Goal: Transaction & Acquisition: Purchase product/service

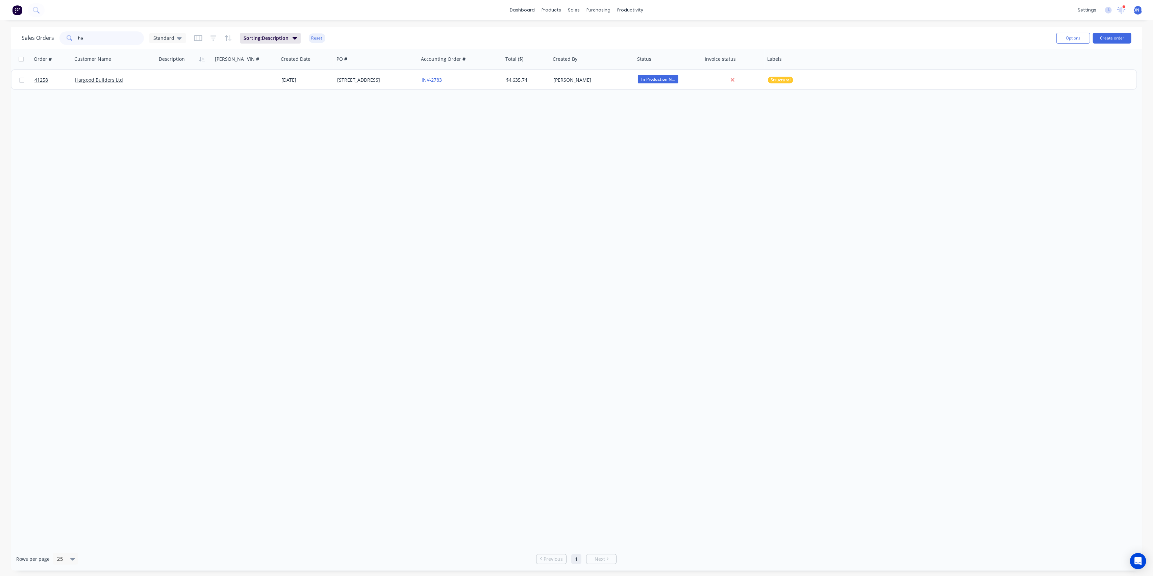
type input "h"
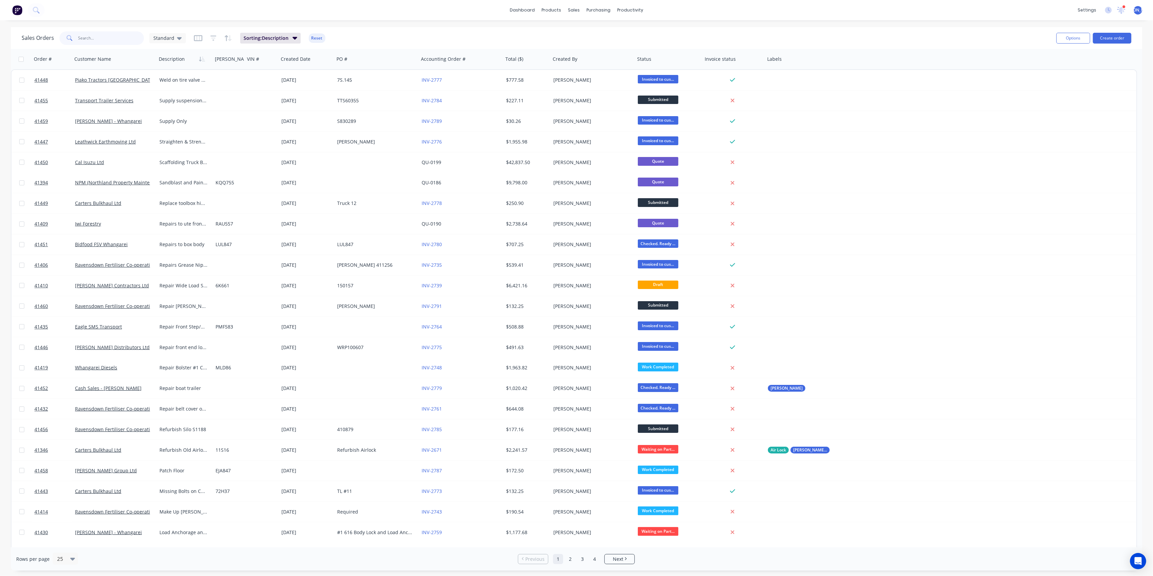
type input "c"
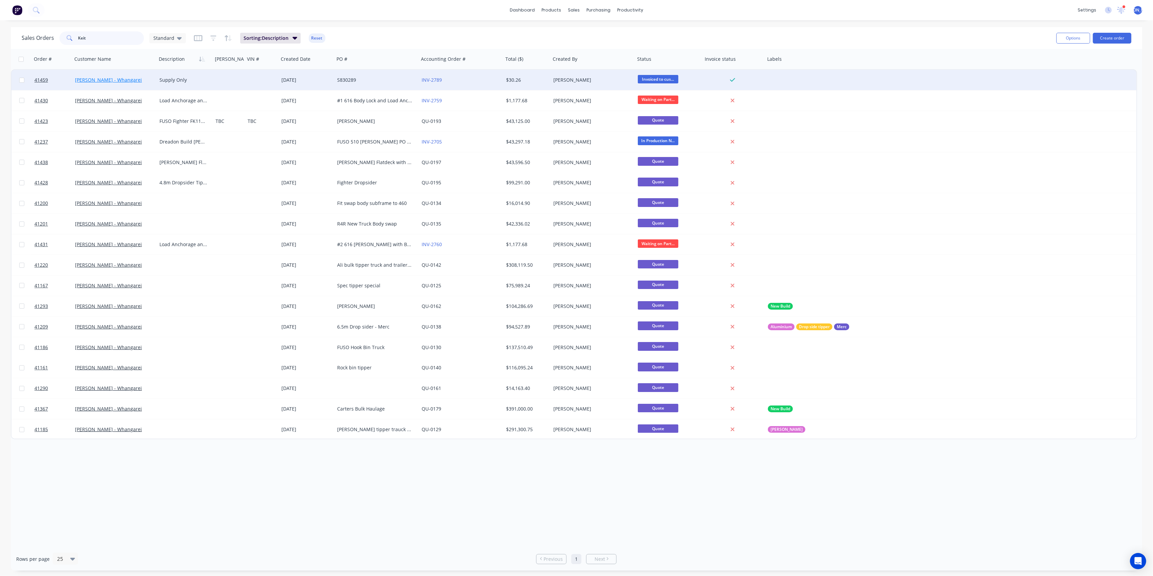
type input "Keit"
click at [111, 81] on link "[PERSON_NAME] - Whangarei" at bounding box center [108, 80] width 67 height 6
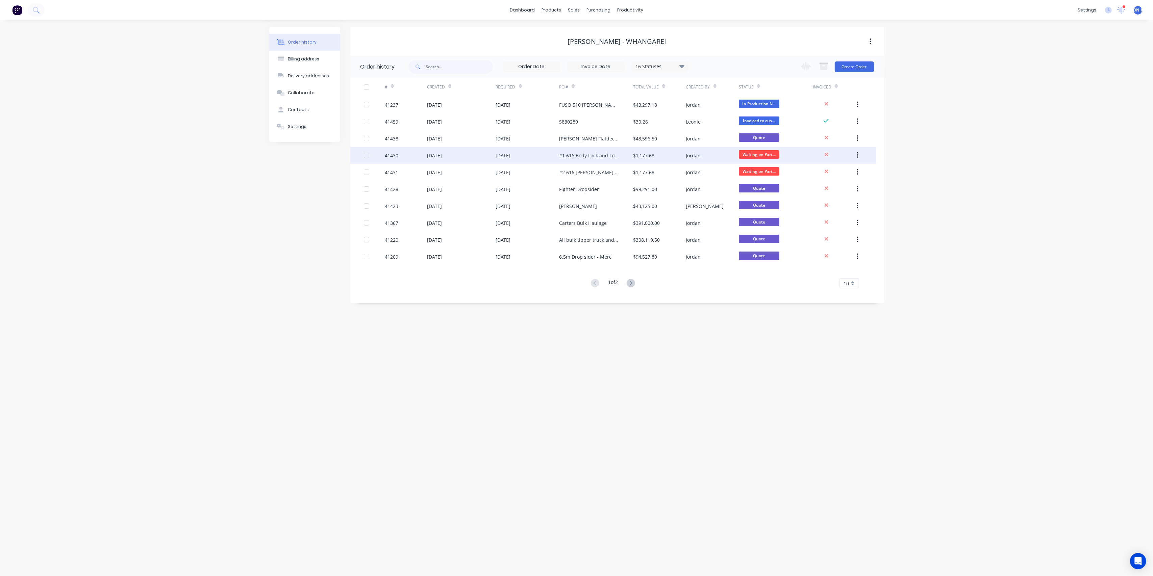
click at [474, 155] on div "[DATE]" at bounding box center [461, 155] width 69 height 17
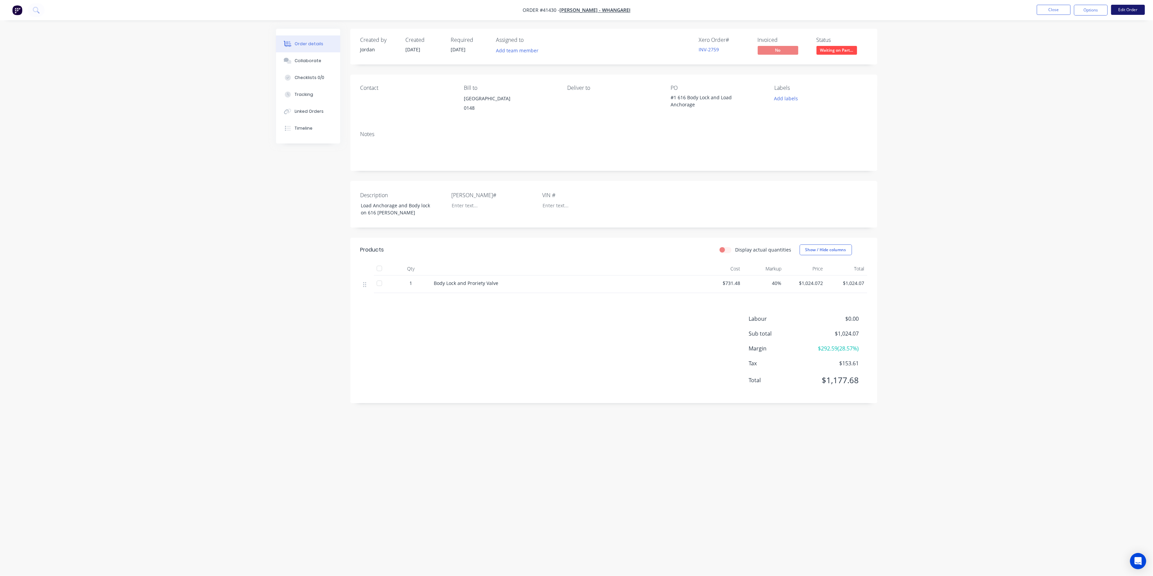
click at [1125, 9] on button "Edit Order" at bounding box center [1128, 10] width 34 height 10
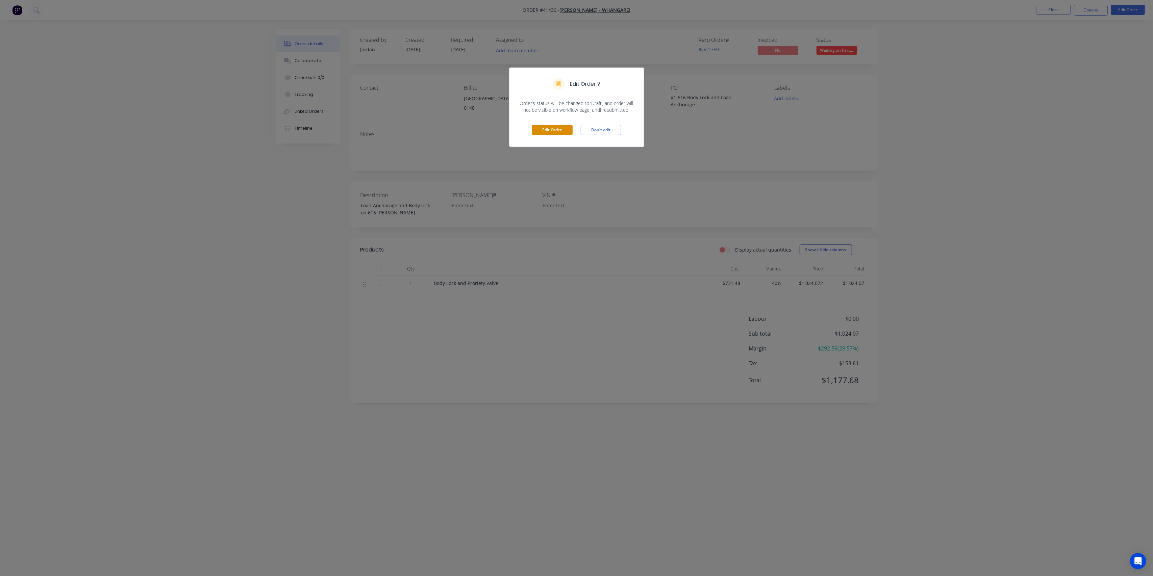
click at [547, 127] on button "Edit Order" at bounding box center [552, 130] width 41 height 10
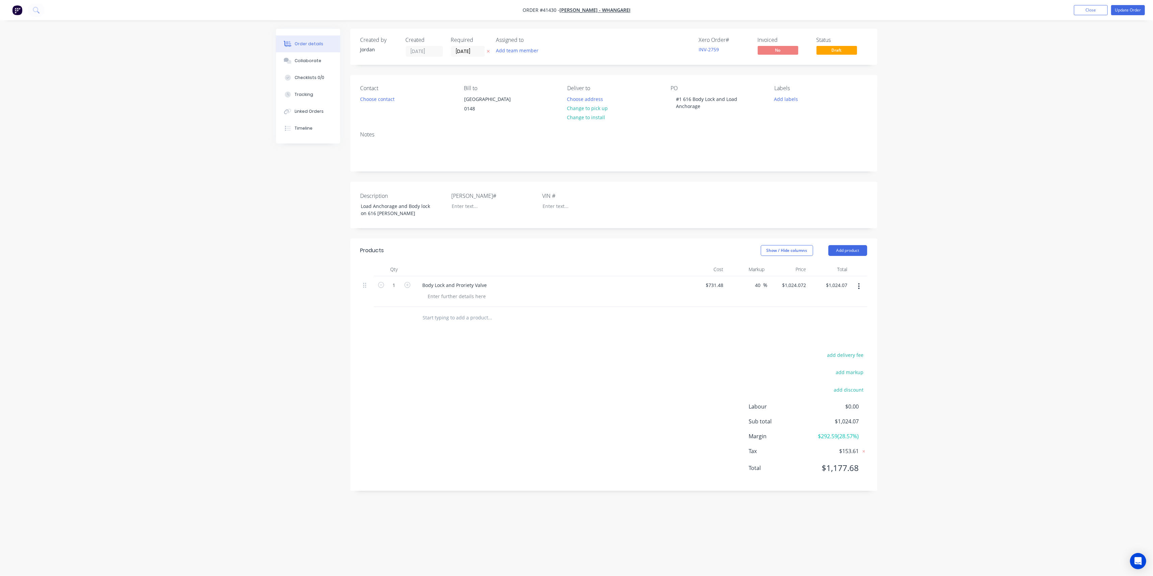
click at [443, 325] on input "text" at bounding box center [489, 318] width 135 height 14
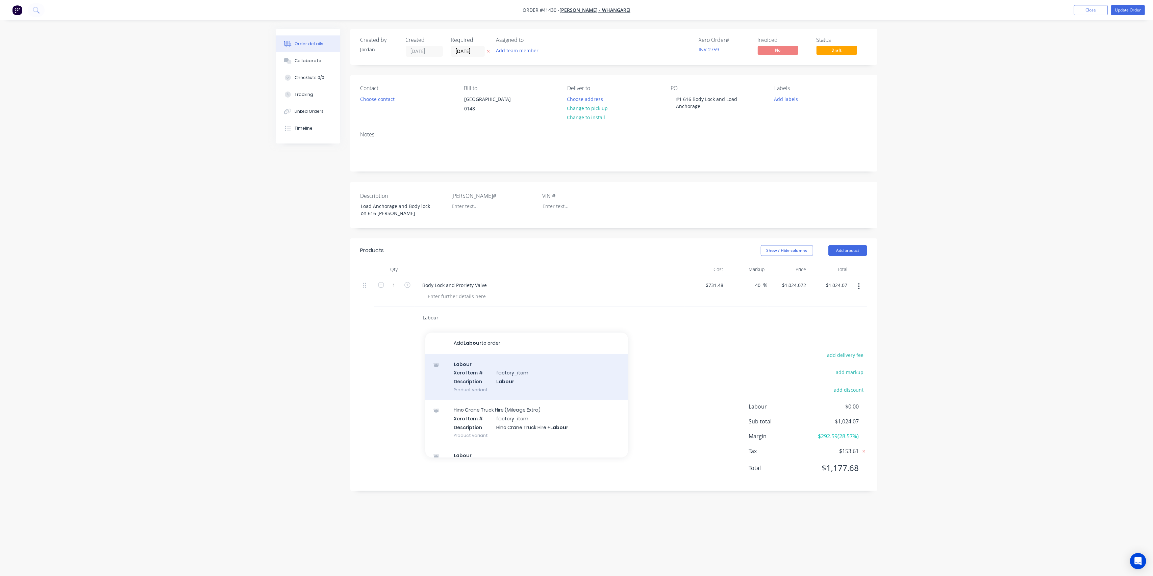
type input "Labour"
click at [483, 379] on div "Labour Xero Item # factory_item Description Labour Product variant" at bounding box center [526, 377] width 203 height 46
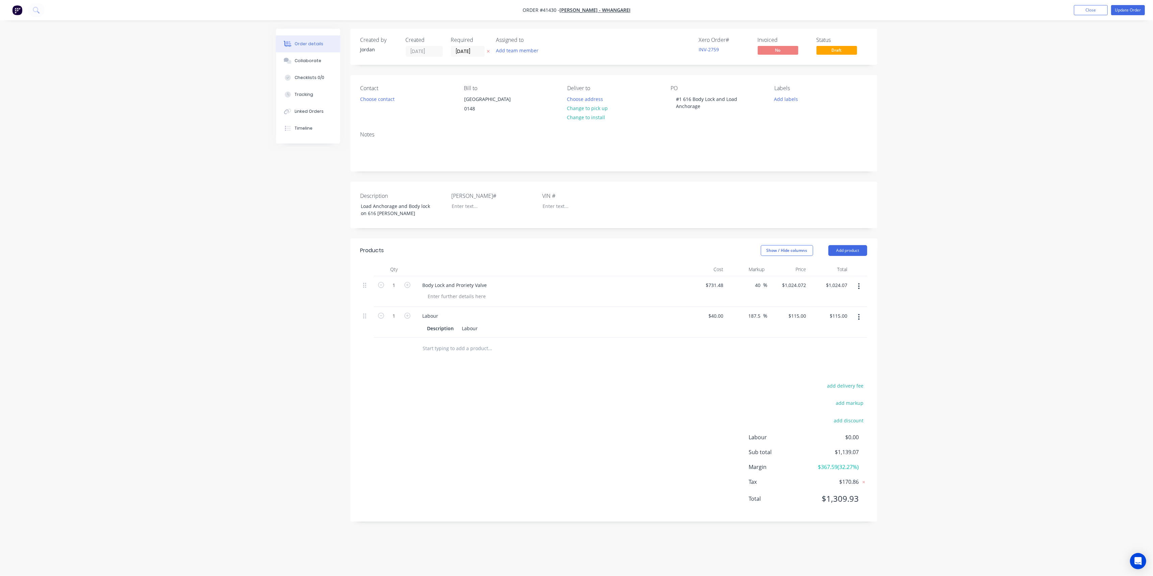
click at [711, 360] on div at bounding box center [613, 349] width 507 height 22
click at [1138, 11] on button "Update Order" at bounding box center [1128, 10] width 34 height 10
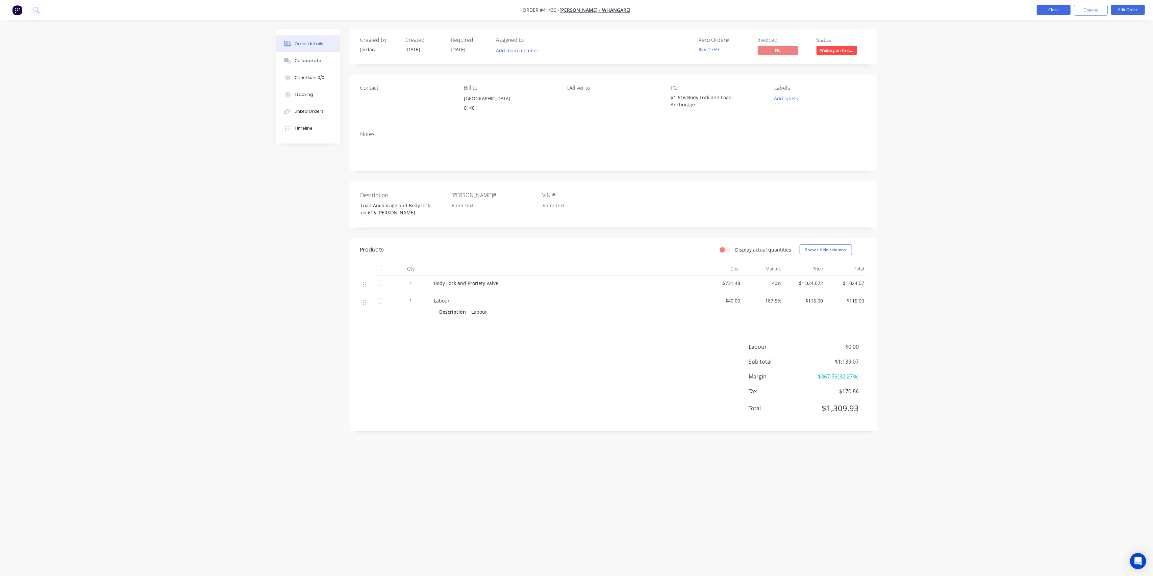
click at [1052, 7] on button "Close" at bounding box center [1053, 10] width 34 height 10
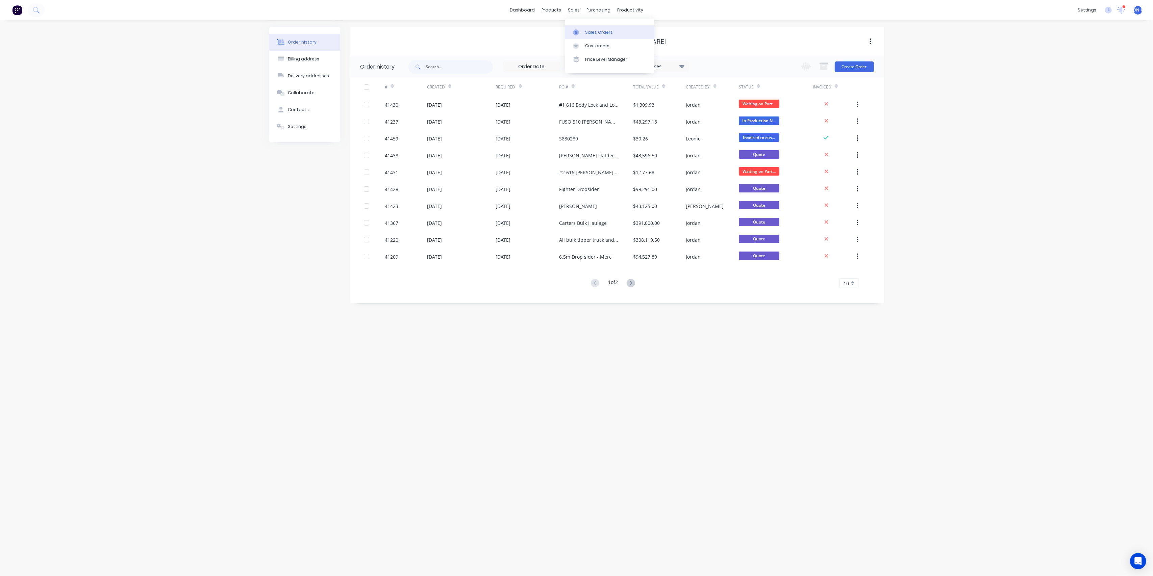
click at [598, 36] on link "Sales Orders" at bounding box center [609, 32] width 89 height 14
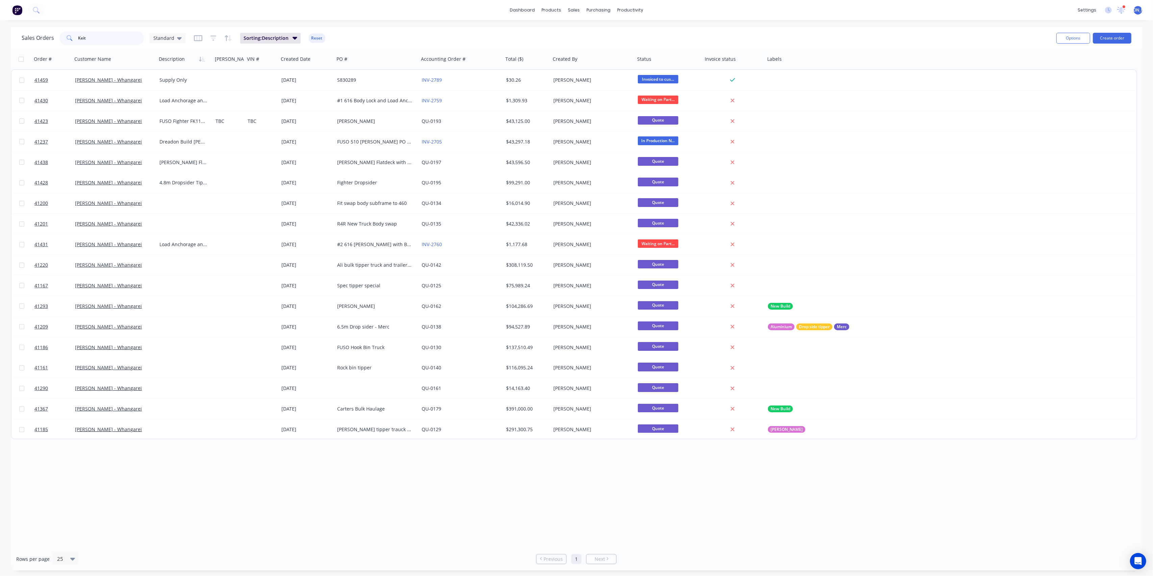
drag, startPoint x: 69, startPoint y: 36, endPoint x: 51, endPoint y: 35, distance: 18.6
click at [51, 35] on div "Sales Orders Keit Standard" at bounding box center [104, 38] width 164 height 14
type input "[PERSON_NAME]"
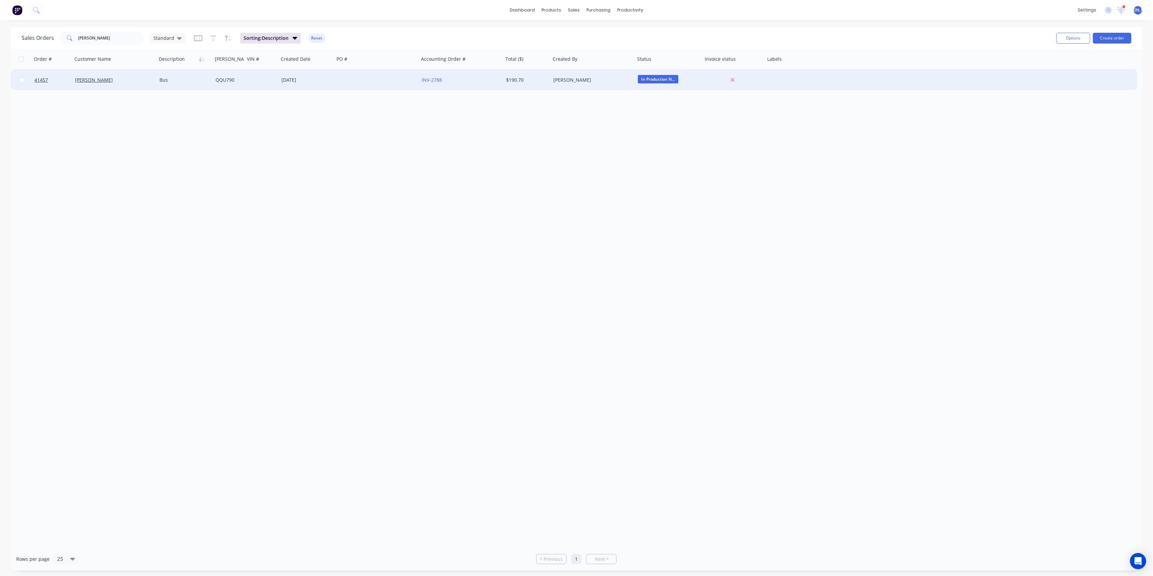
click at [120, 86] on div "[PERSON_NAME]" at bounding box center [114, 80] width 84 height 20
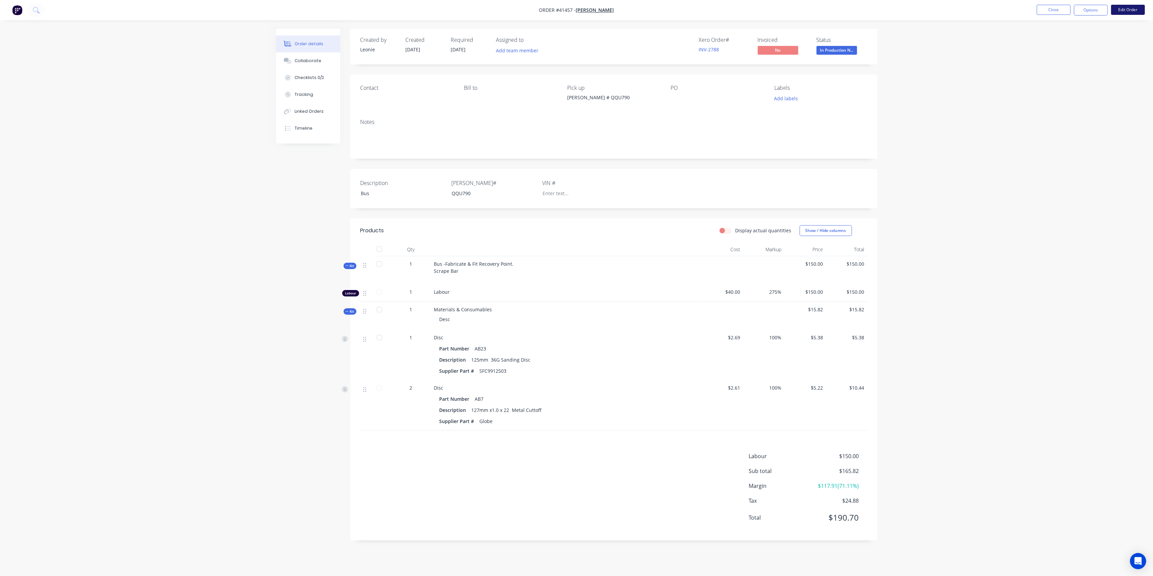
click at [1132, 12] on button "Edit Order" at bounding box center [1128, 10] width 34 height 10
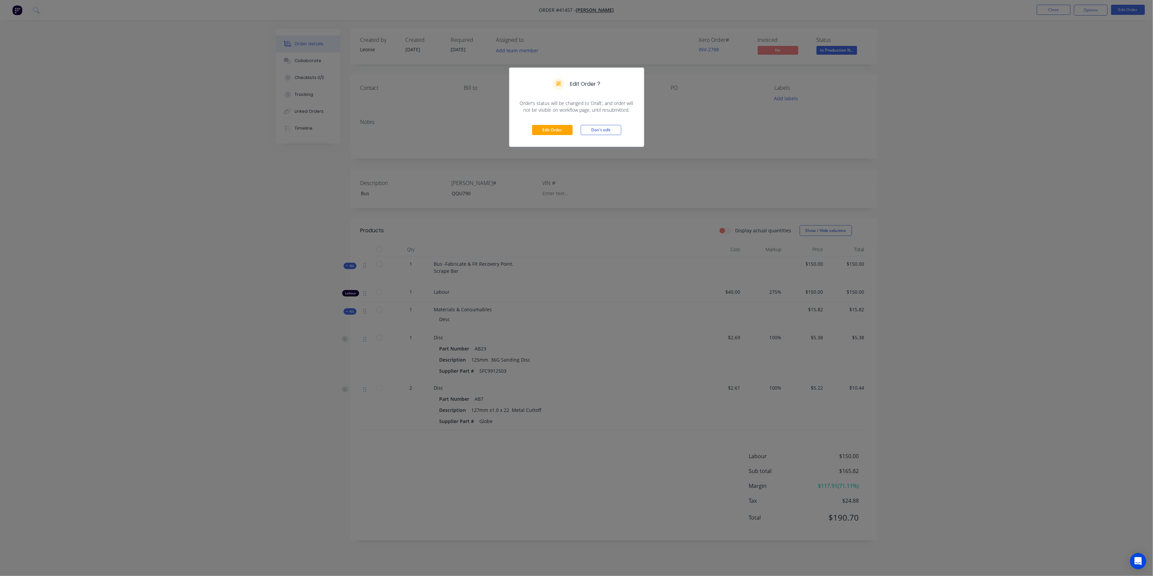
click at [549, 120] on div "Edit Order Don't edit" at bounding box center [576, 129] width 134 height 33
click at [549, 129] on button "Edit Order" at bounding box center [552, 130] width 41 height 10
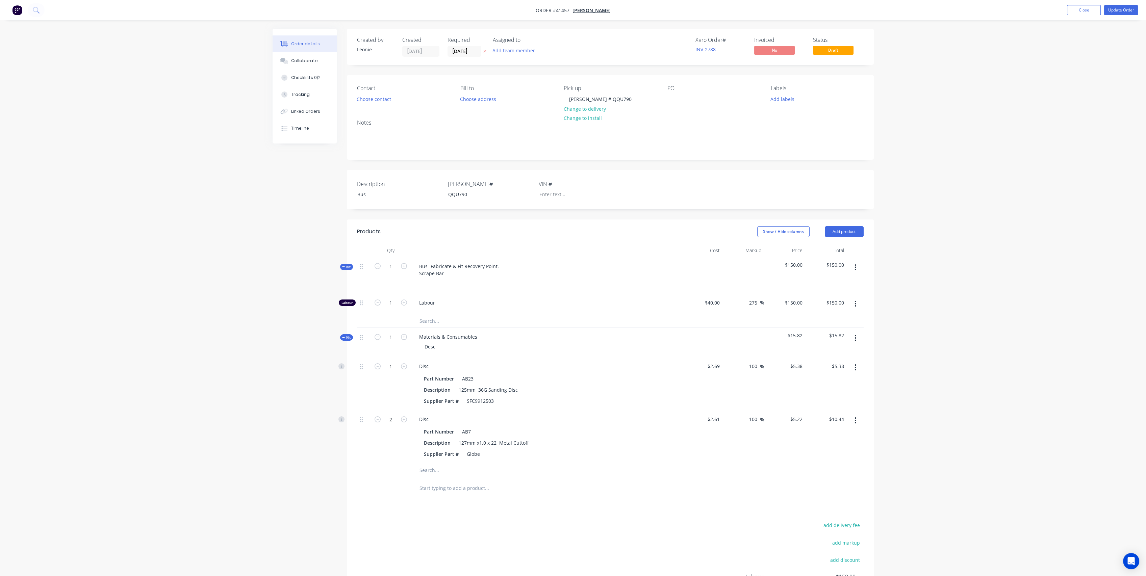
drag, startPoint x: 456, startPoint y: 487, endPoint x: 435, endPoint y: 470, distance: 27.2
click at [435, 470] on input "text" at bounding box center [486, 470] width 135 height 14
type input "E"
type input "Weld on elbow bends"
click at [500, 486] on button "Add Weld on elbow bends to kit" at bounding box center [515, 488] width 203 height 22
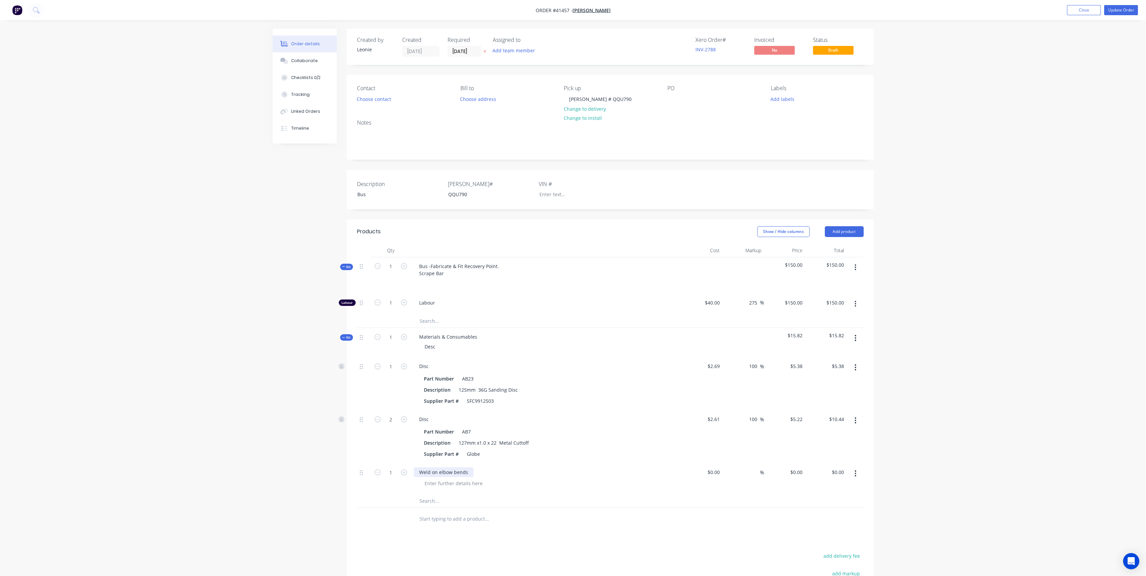
drag, startPoint x: 467, startPoint y: 471, endPoint x: 507, endPoint y: 444, distance: 47.4
click at [468, 471] on div "Weld on elbow bends" at bounding box center [444, 472] width 60 height 10
click at [435, 485] on div at bounding box center [453, 484] width 69 height 10
click at [424, 482] on div "90 Degree Weld on Elbows for" at bounding box center [458, 484] width 79 height 10
click at [605, 488] on div "90 Degree x 2 45 Degree x 4" at bounding box center [548, 487] width 259 height 17
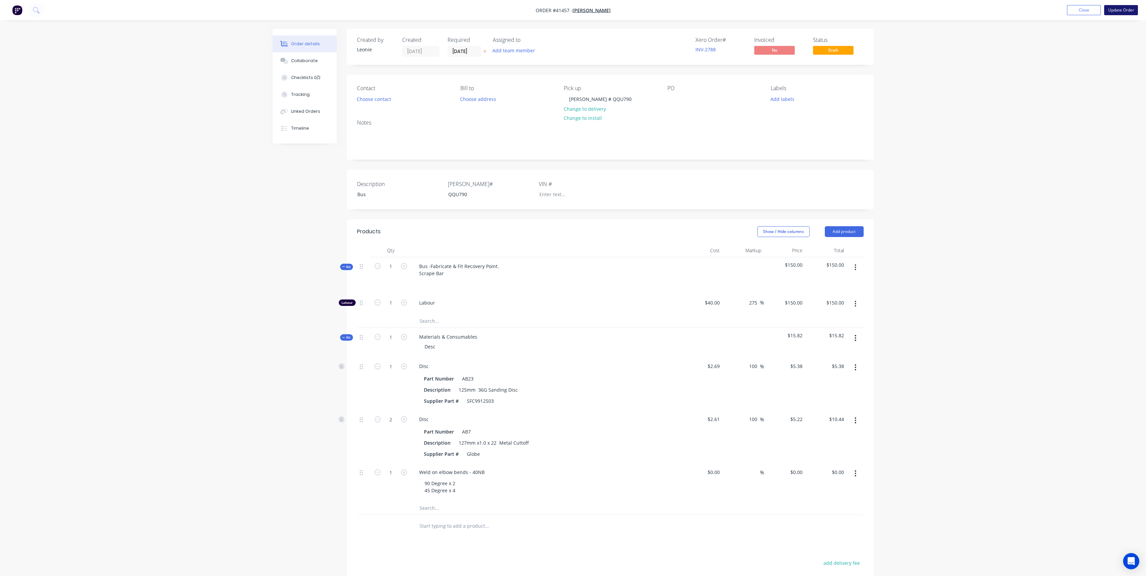
click at [1125, 11] on button "Update Order" at bounding box center [1121, 10] width 34 height 10
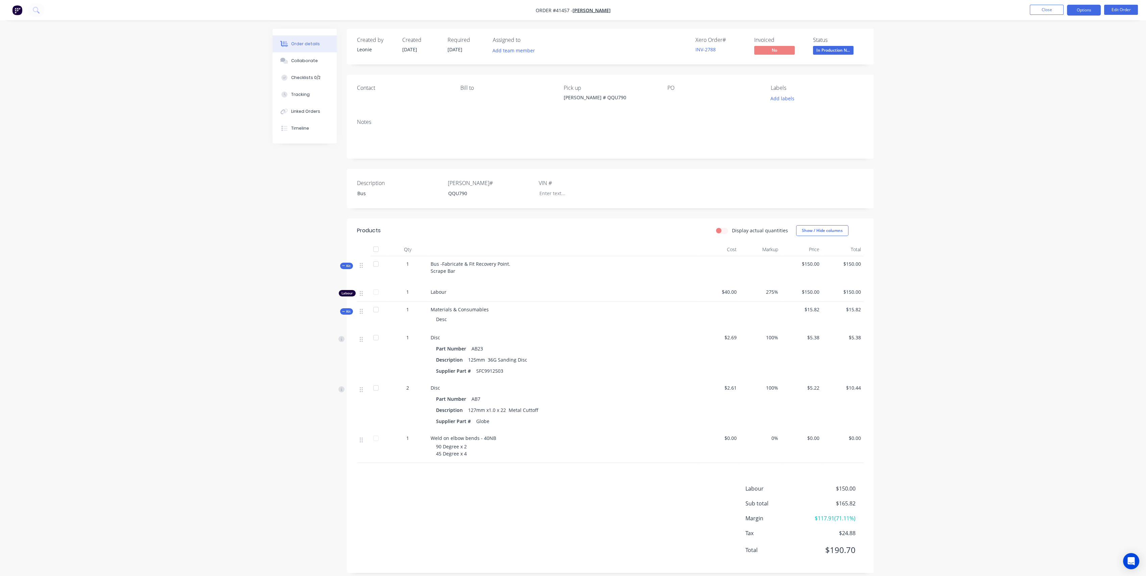
drag, startPoint x: 1085, startPoint y: 9, endPoint x: 1082, endPoint y: 14, distance: 5.3
click at [1085, 9] on button "Options" at bounding box center [1084, 10] width 34 height 11
click at [1058, 122] on div "Purchase Products" at bounding box center [1063, 122] width 62 height 10
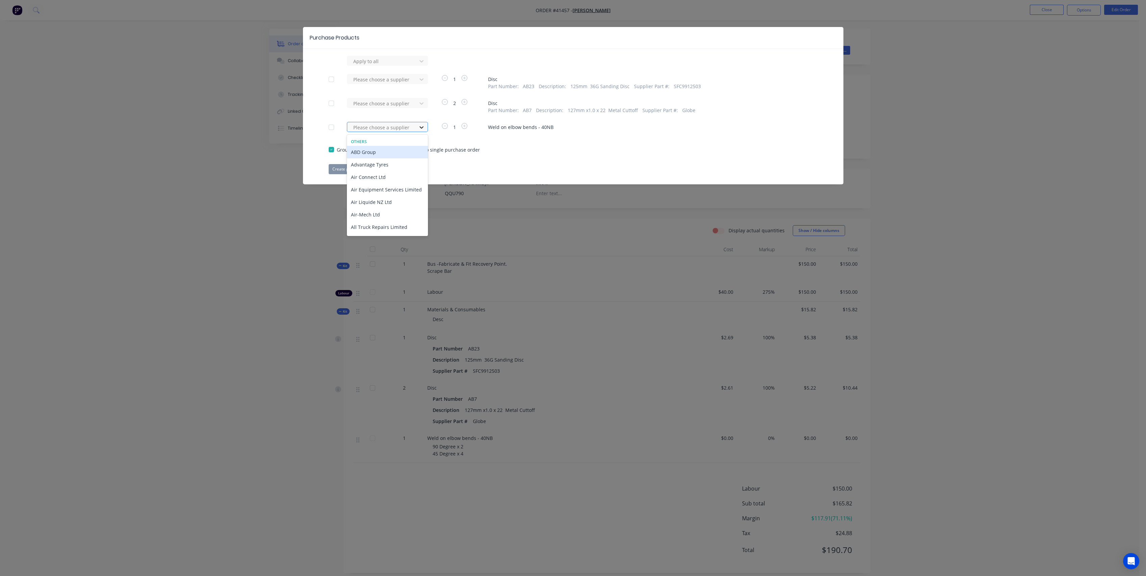
click at [421, 128] on icon at bounding box center [421, 127] width 4 height 2
type input "vulc"
click at [391, 147] on div "Vulcan Steel" at bounding box center [387, 152] width 81 height 12
click at [359, 165] on button "Create purchase(s)" at bounding box center [351, 169] width 44 height 10
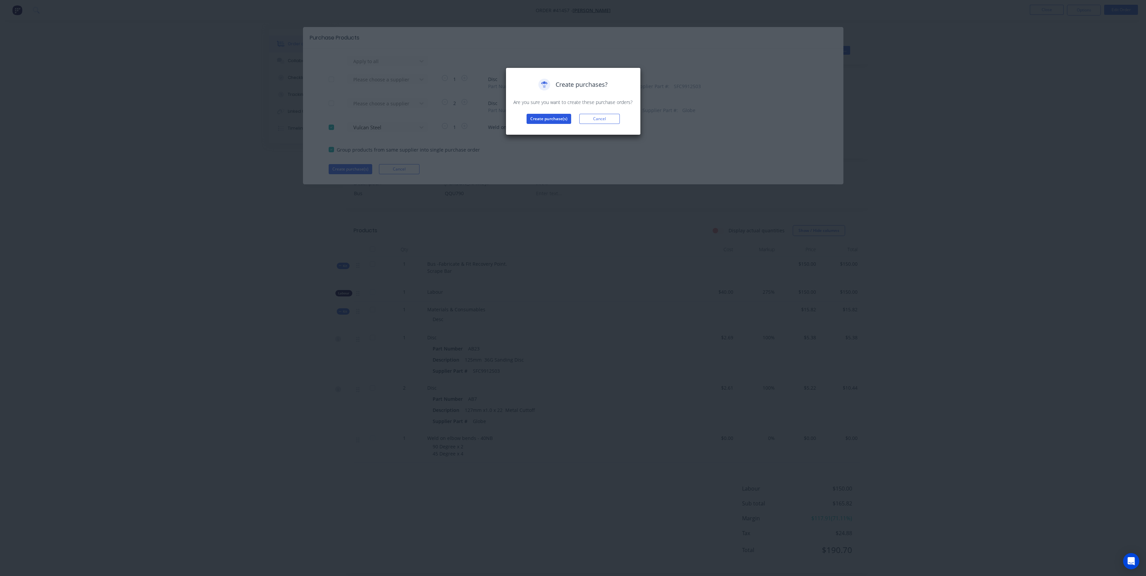
click at [542, 115] on button "Create purchase(s)" at bounding box center [548, 119] width 45 height 10
click at [558, 136] on div "Purchases created Your purchases have been created and saved as drafts. Click t…" at bounding box center [573, 107] width 135 height 78
click at [556, 125] on button "View purchase(s)" at bounding box center [548, 130] width 41 height 10
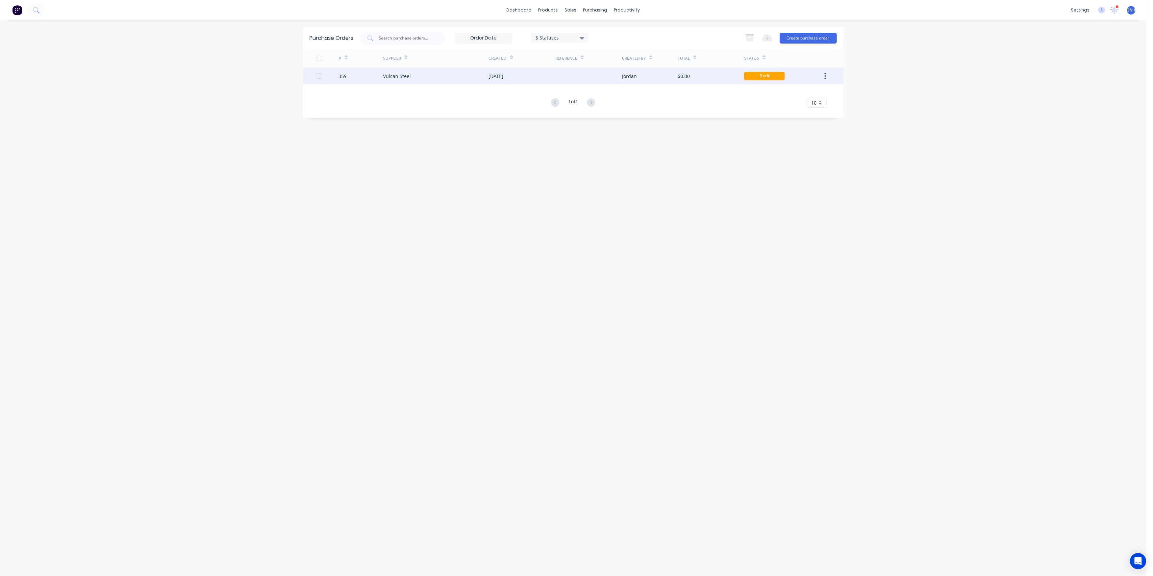
click at [464, 81] on div "Vulcan Steel" at bounding box center [436, 76] width 106 height 17
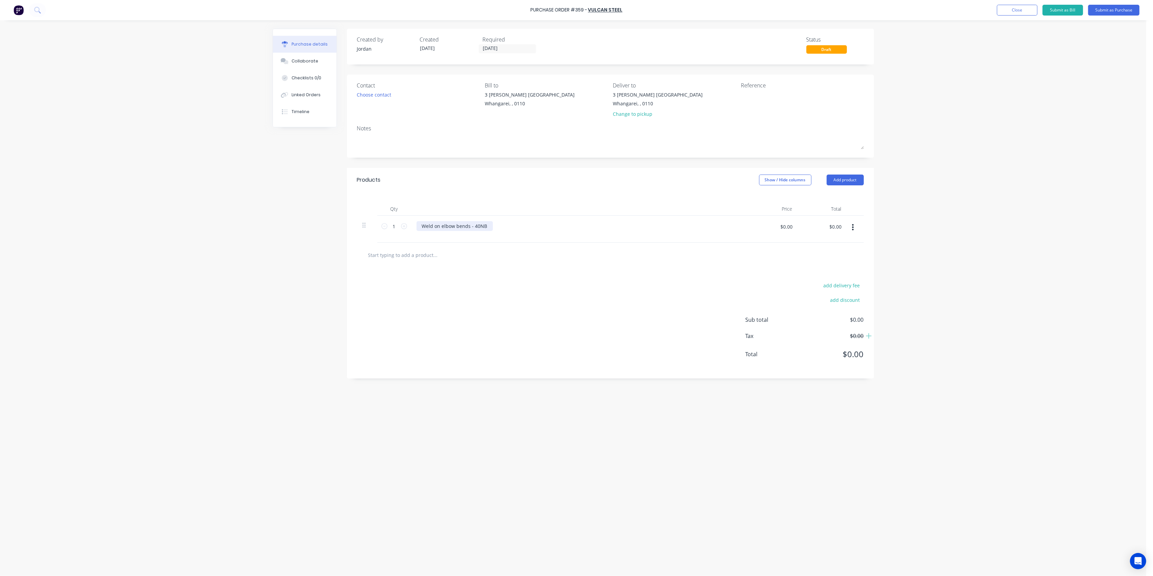
drag, startPoint x: 444, startPoint y: 236, endPoint x: 466, endPoint y: 230, distance: 23.0
click at [444, 236] on div "Weld on elbow bends - 40NB" at bounding box center [580, 229] width 338 height 27
click at [487, 225] on div "Weld on elbow bends - 40NB" at bounding box center [454, 226] width 76 height 10
click at [403, 226] on icon at bounding box center [404, 226] width 6 height 6
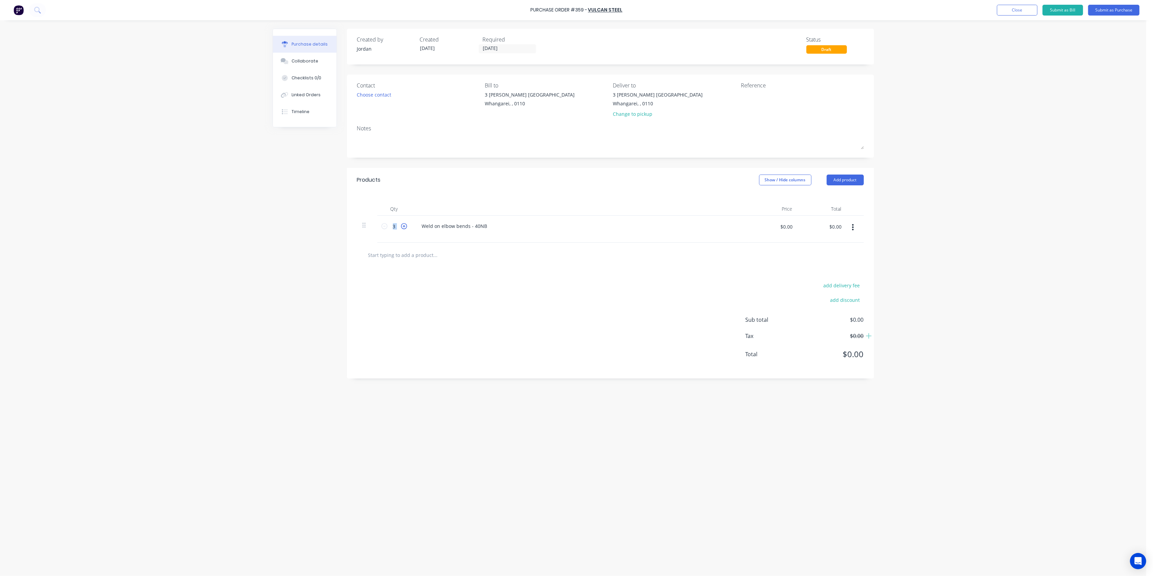
click at [403, 226] on icon at bounding box center [404, 226] width 6 height 6
type input "6"
click at [846, 179] on button "Add product" at bounding box center [844, 180] width 37 height 11
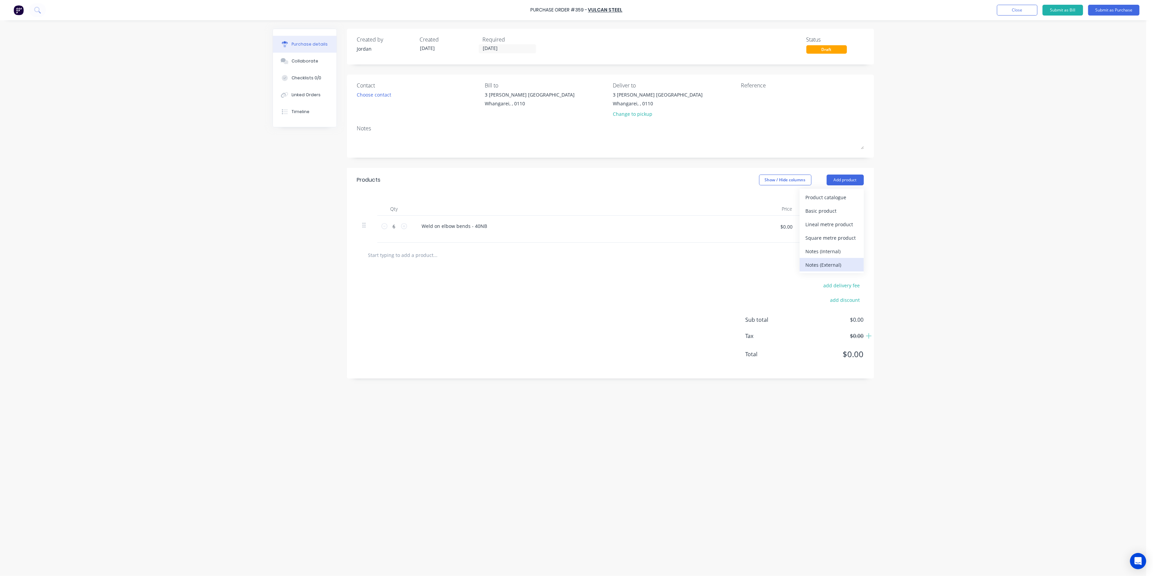
click at [833, 262] on div "Notes (External)" at bounding box center [831, 265] width 52 height 10
drag, startPoint x: 442, startPoint y: 255, endPoint x: 449, endPoint y: 250, distance: 8.2
click at [442, 255] on div at bounding box center [440, 253] width 49 height 10
click at [497, 290] on input "text" at bounding box center [435, 286] width 135 height 14
click at [1109, 7] on button "Submit as Purchase" at bounding box center [1113, 10] width 51 height 11
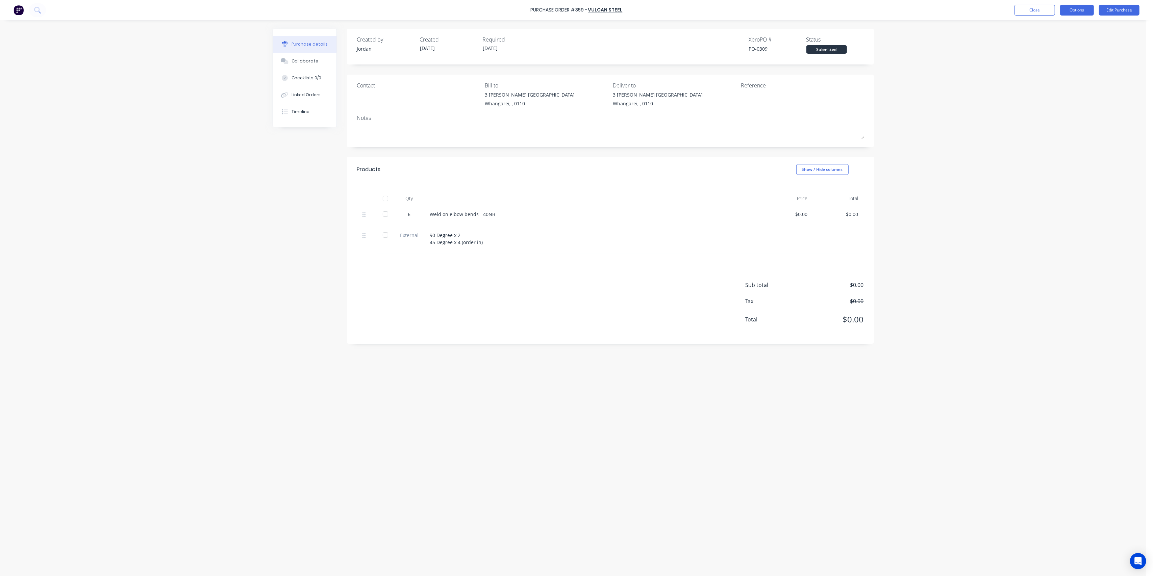
click at [1085, 9] on button "Options" at bounding box center [1077, 10] width 34 height 11
click at [1064, 27] on div "Print / Email" at bounding box center [1061, 28] width 52 height 10
click at [1052, 53] on div "Without pricing" at bounding box center [1061, 55] width 52 height 10
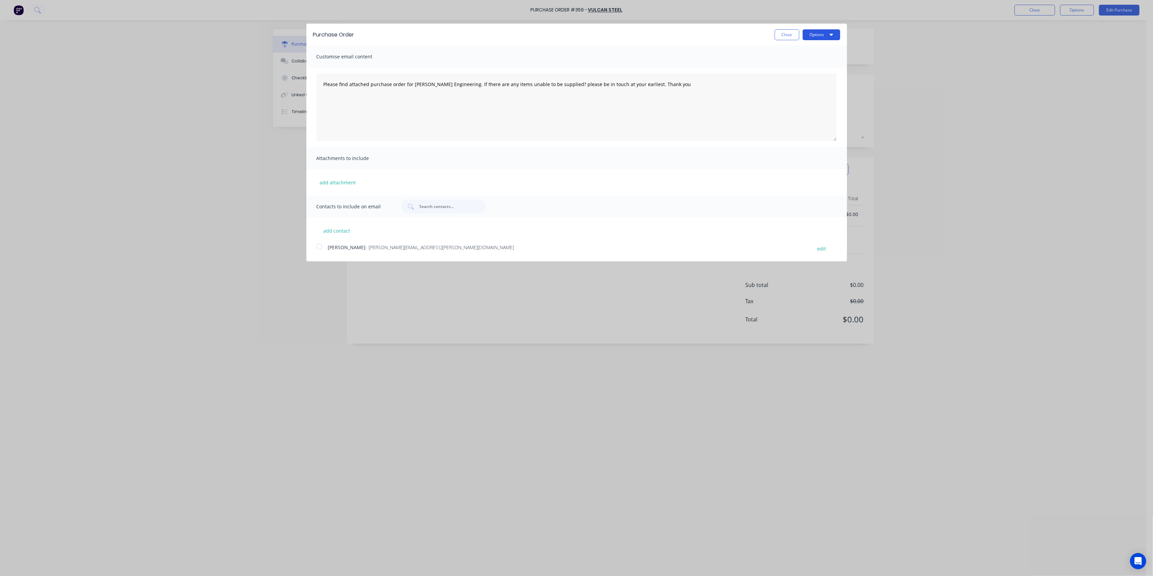
click at [830, 35] on icon "button" at bounding box center [830, 35] width 3 height 2
click at [797, 54] on div "Print" at bounding box center [808, 52] width 52 height 10
click at [790, 35] on button "Close" at bounding box center [786, 34] width 25 height 11
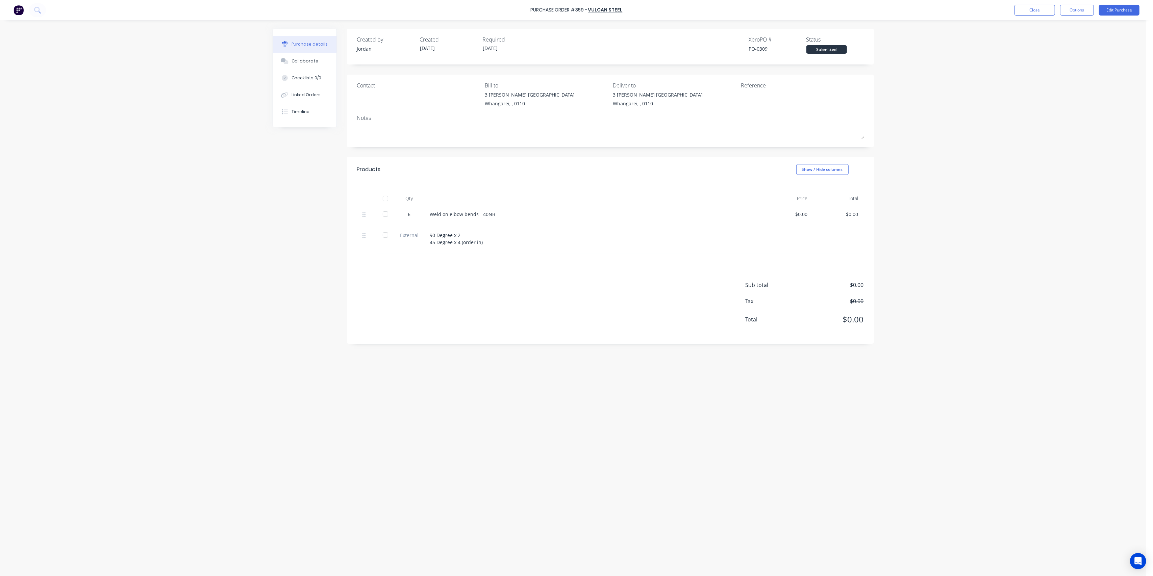
click at [461, 236] on div "90 Degree x 2 45 Degree x 4 (order in)" at bounding box center [593, 239] width 327 height 14
click at [459, 235] on div "90 Degree x 2 45 Degree x 4 (order in)" at bounding box center [593, 239] width 327 height 14
click at [1121, 11] on button "Edit Purchase" at bounding box center [1119, 10] width 41 height 11
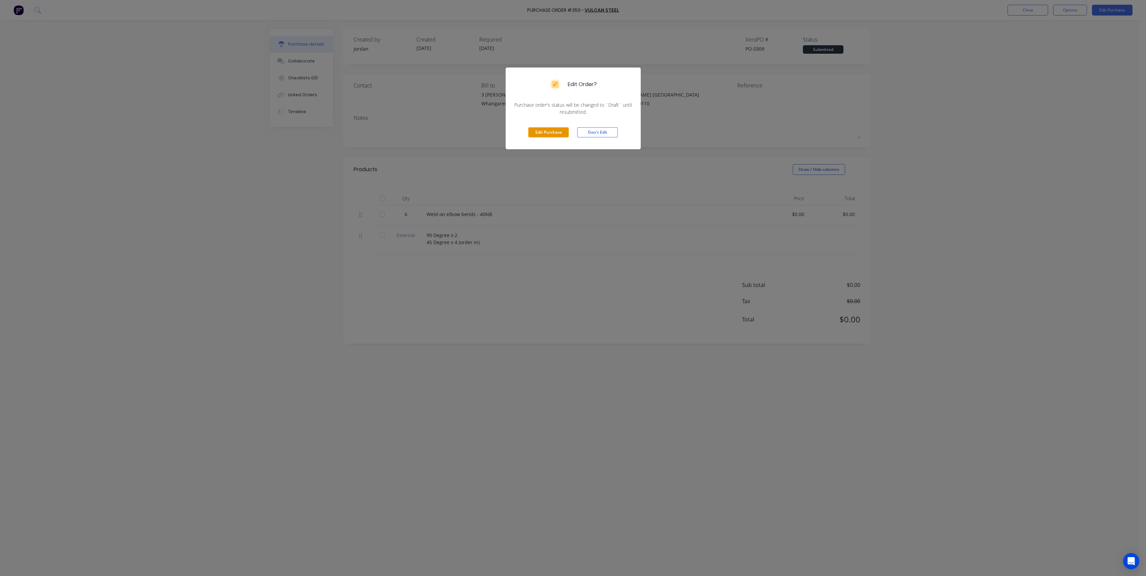
click at [551, 136] on button "Edit Purchase" at bounding box center [548, 132] width 41 height 10
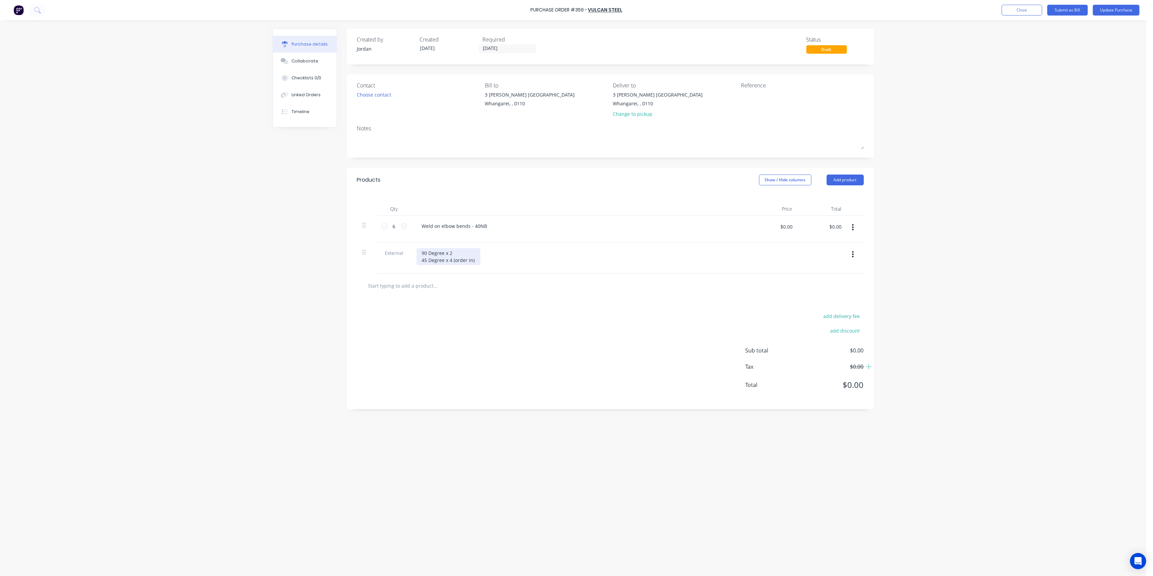
click at [449, 248] on div "90 Degree x 2 45 Degree x 4 (order in)" at bounding box center [448, 256] width 64 height 17
click at [1106, 10] on button "Update Purchase" at bounding box center [1115, 10] width 47 height 11
click at [1082, 8] on button "Options" at bounding box center [1077, 10] width 34 height 11
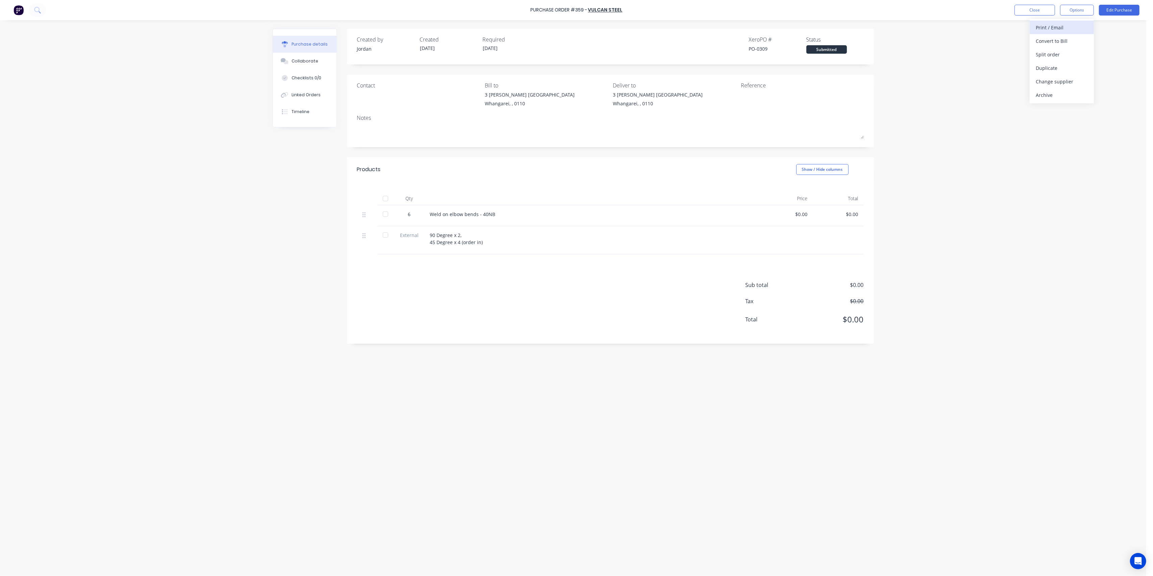
click at [1069, 28] on div "Print / Email" at bounding box center [1061, 28] width 52 height 10
click at [1051, 53] on div "Without pricing" at bounding box center [1061, 55] width 52 height 10
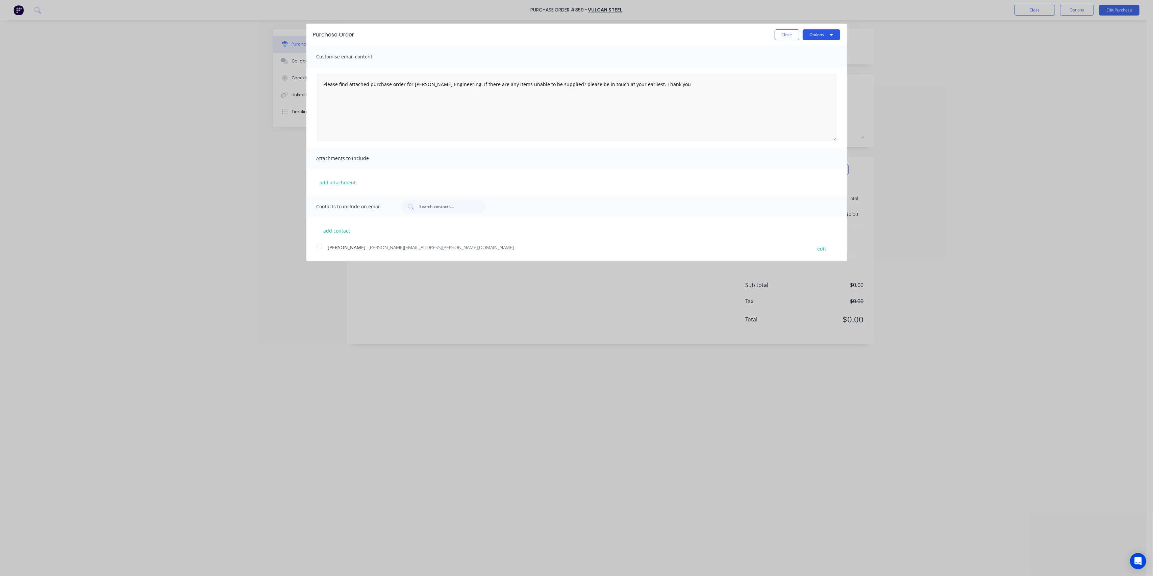
click at [818, 35] on button "Options" at bounding box center [820, 34] width 37 height 11
click at [812, 63] on div "Email" at bounding box center [808, 65] width 52 height 10
click at [805, 55] on div "Print" at bounding box center [808, 52] width 52 height 10
